Goal: Information Seeking & Learning: Learn about a topic

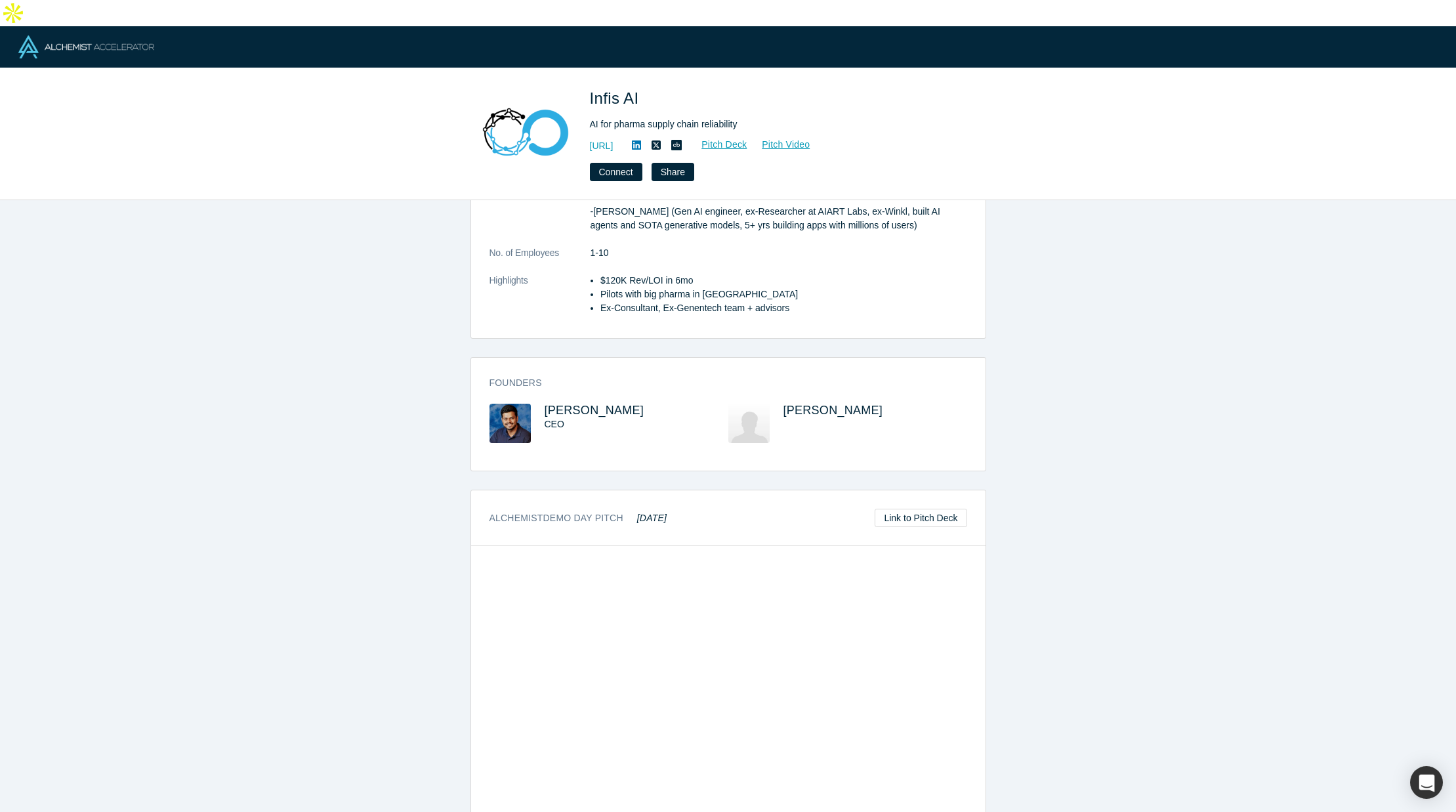
scroll to position [285, 0]
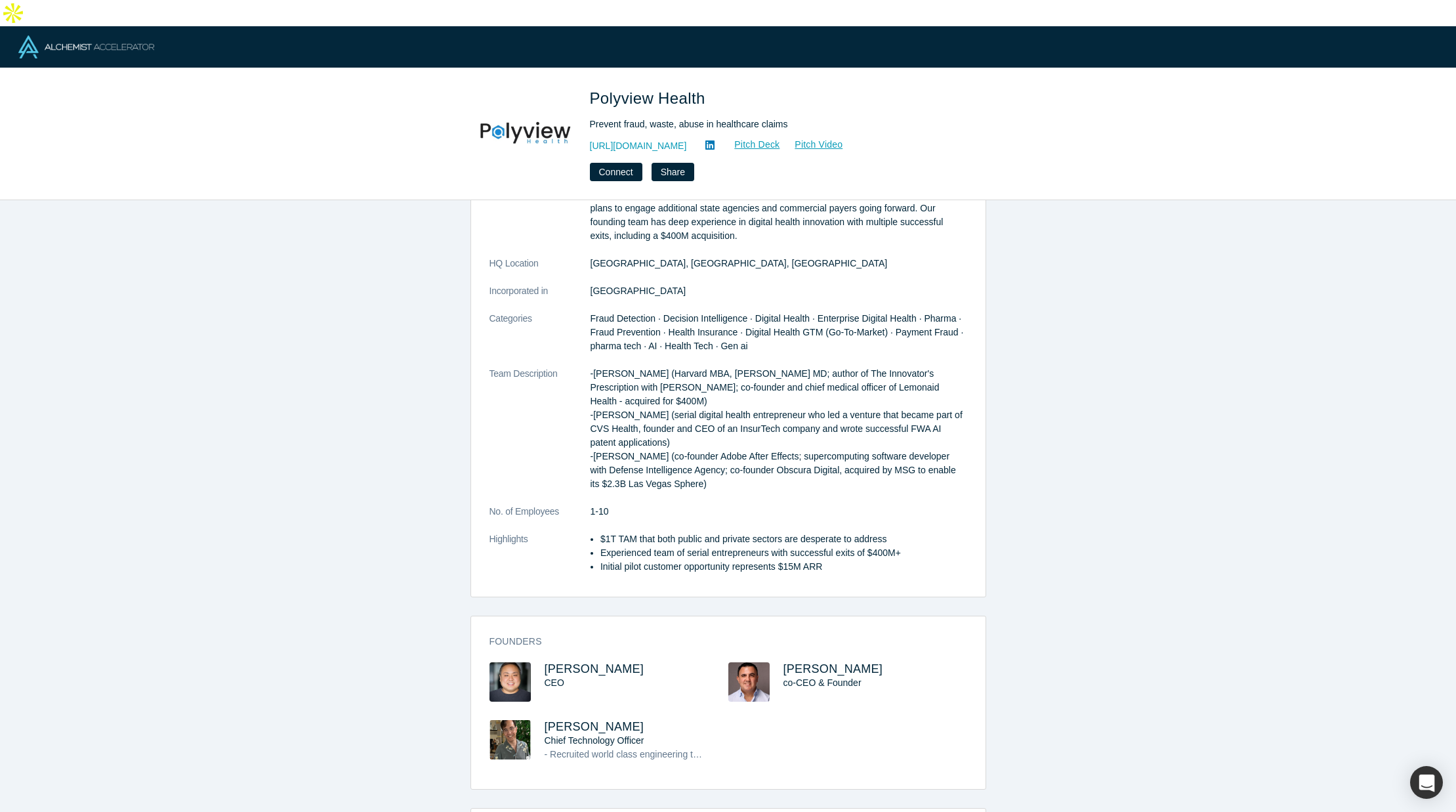
scroll to position [92, 0]
